Goal: Task Accomplishment & Management: Use online tool/utility

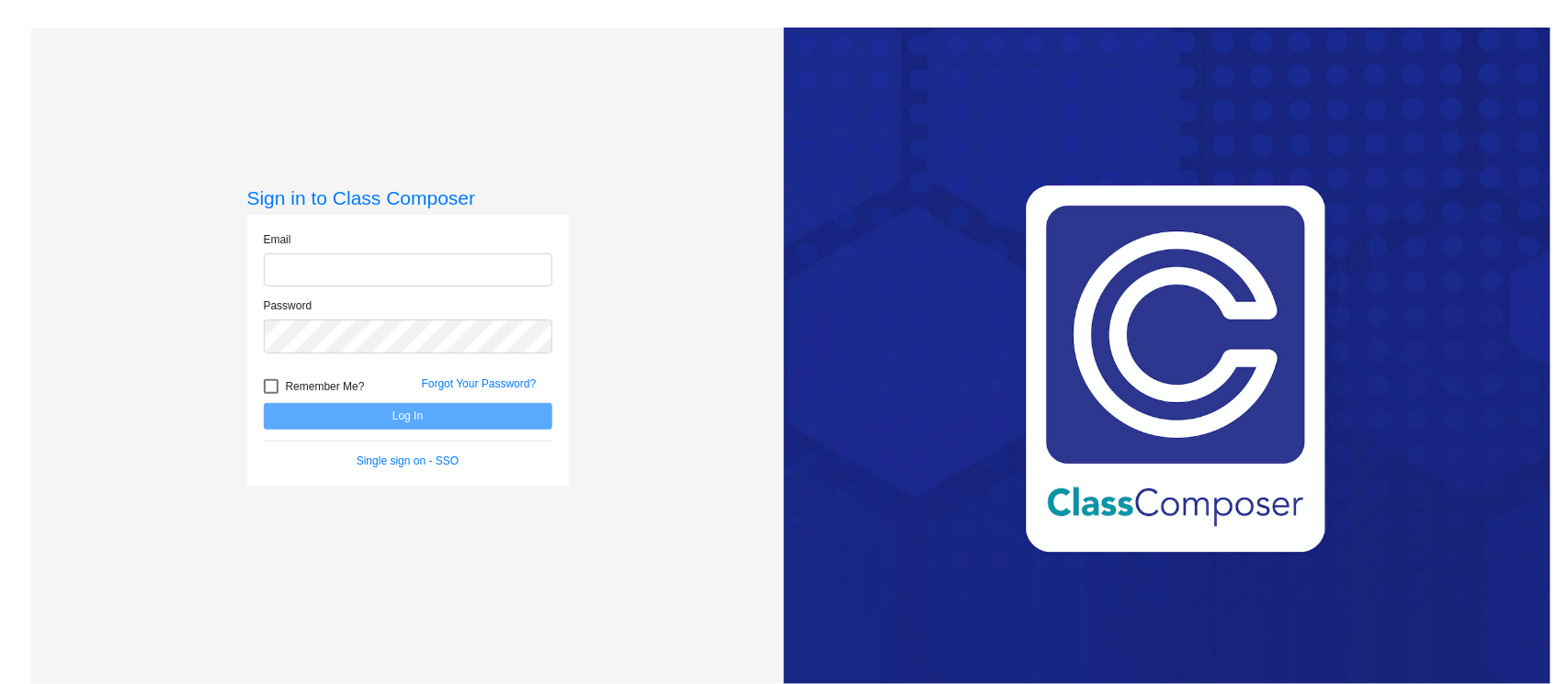
type input "[PERSON_NAME][EMAIL_ADDRESS][PERSON_NAME][DOMAIN_NAME]"
click at [354, 422] on button "Log In" at bounding box center [408, 416] width 289 height 26
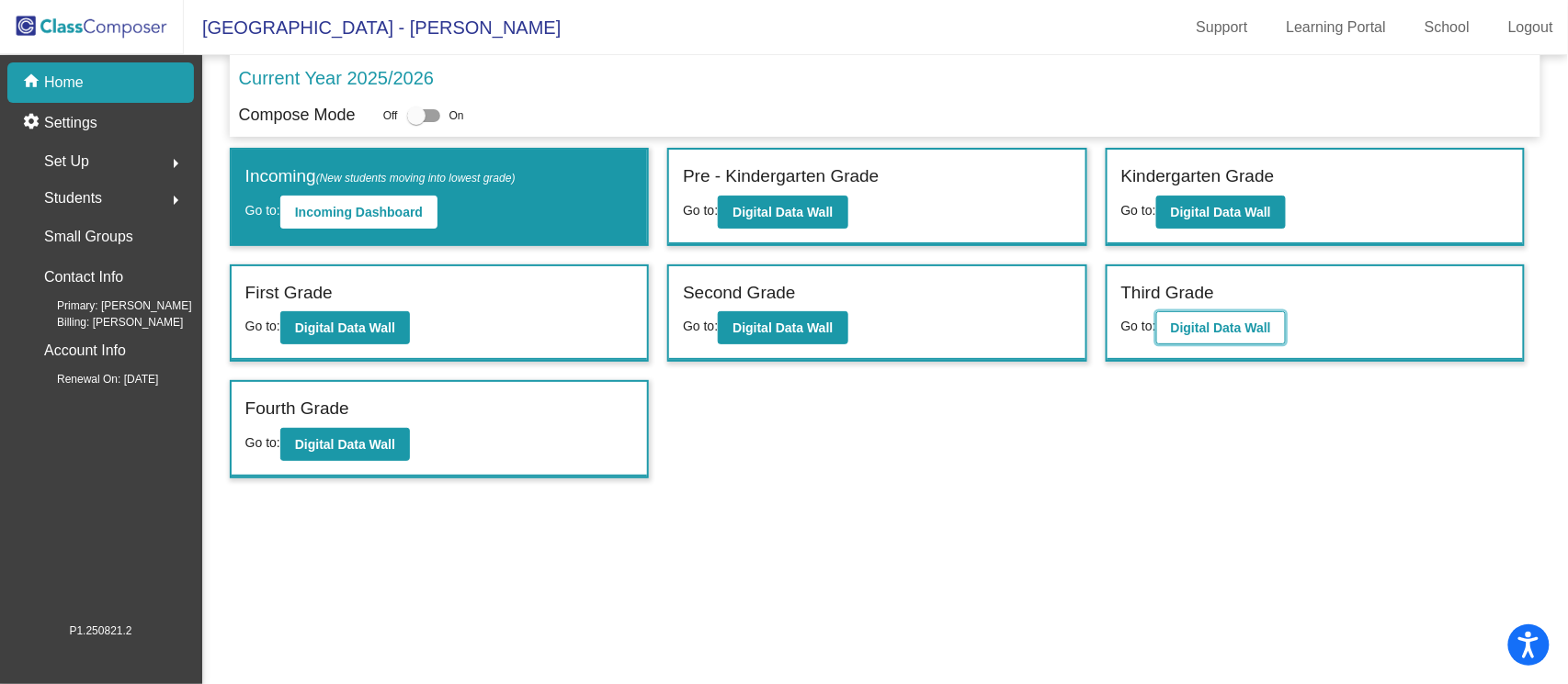
click at [1198, 321] on b "Digital Data Wall" at bounding box center [1221, 328] width 100 height 15
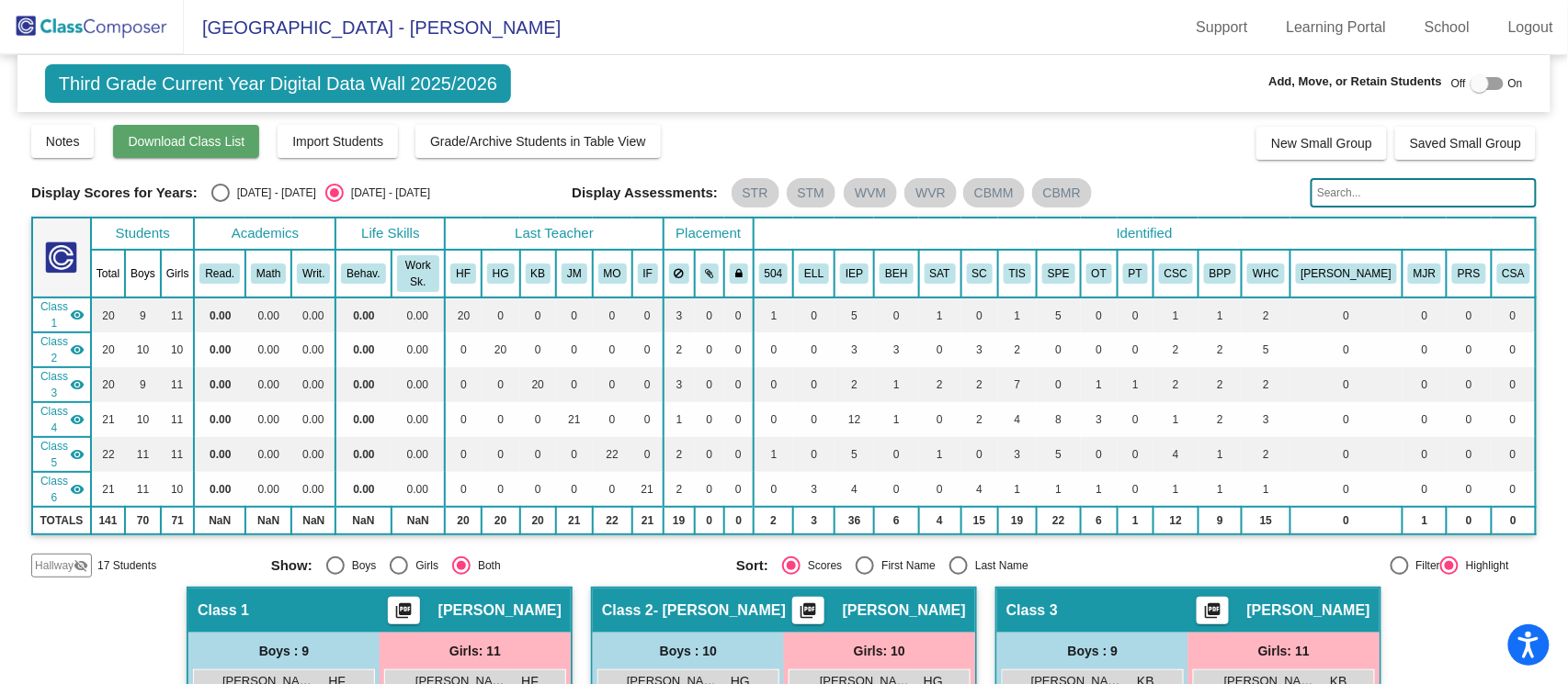
click at [182, 147] on span "Download Class List" at bounding box center [186, 141] width 117 height 15
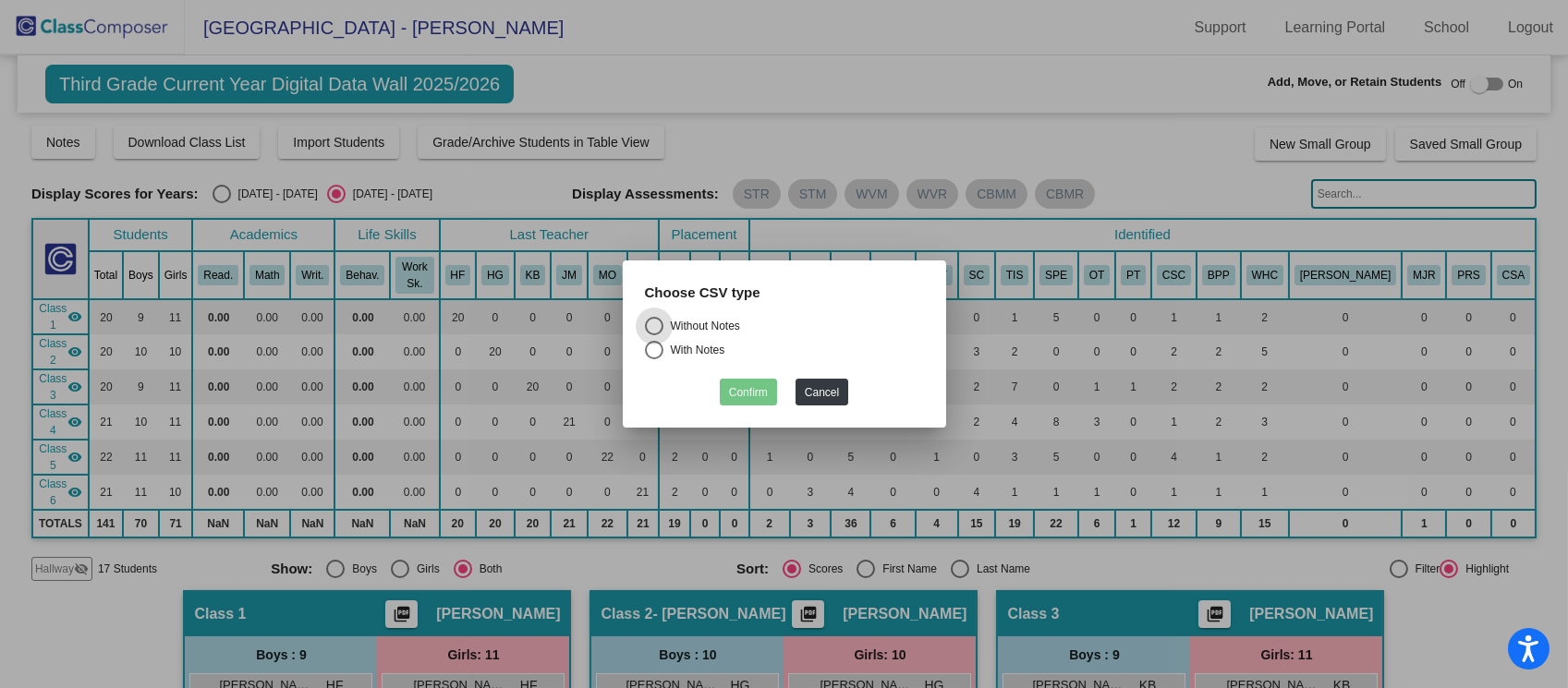
click at [705, 323] on div "Without Notes" at bounding box center [702, 326] width 77 height 17
click at [654, 336] on input "Without Notes" at bounding box center [653, 336] width 1 height 1
radio input "true"
click at [751, 396] on button "Confirm" at bounding box center [748, 392] width 57 height 27
